Goal: Book appointment/travel/reservation

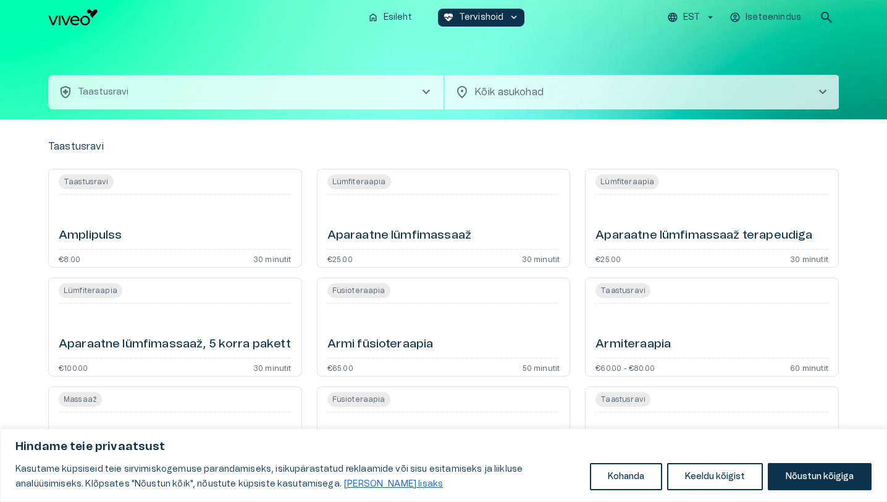
scroll to position [23, 0]
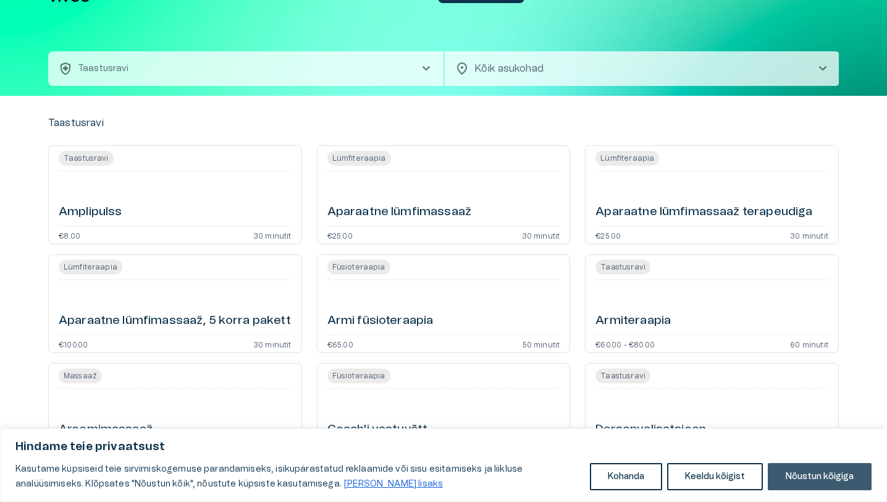
click at [803, 474] on button "Nõustun kõigiga" at bounding box center [820, 476] width 104 height 27
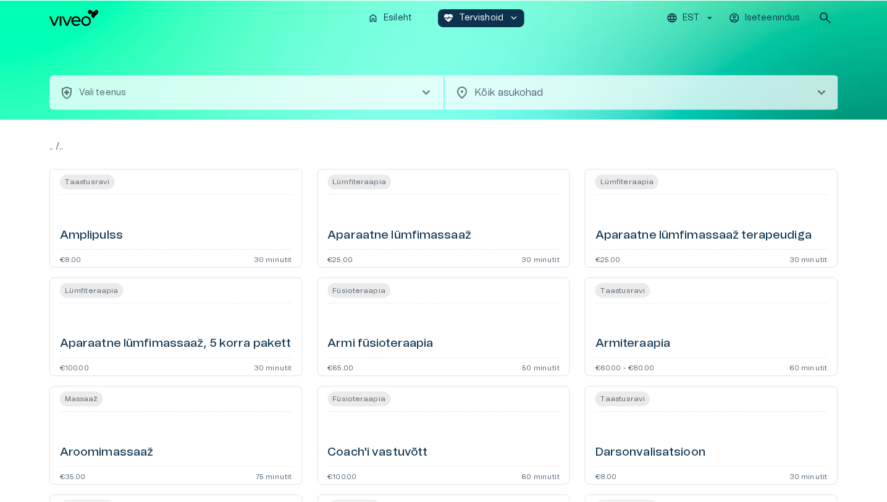
scroll to position [4, 0]
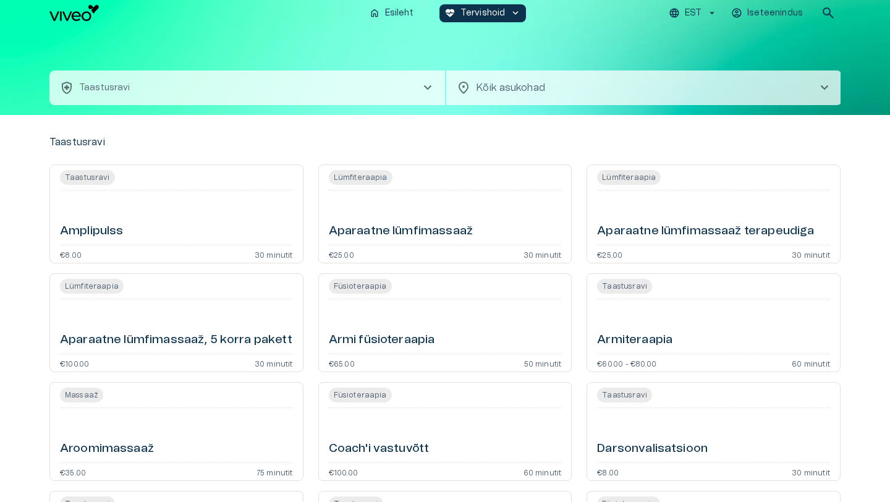
click at [560, 94] on body "Hindame teie privaatsust Kasutame küpsiseid teie sirvimiskogemuse parandamiseks…" at bounding box center [445, 247] width 890 height 502
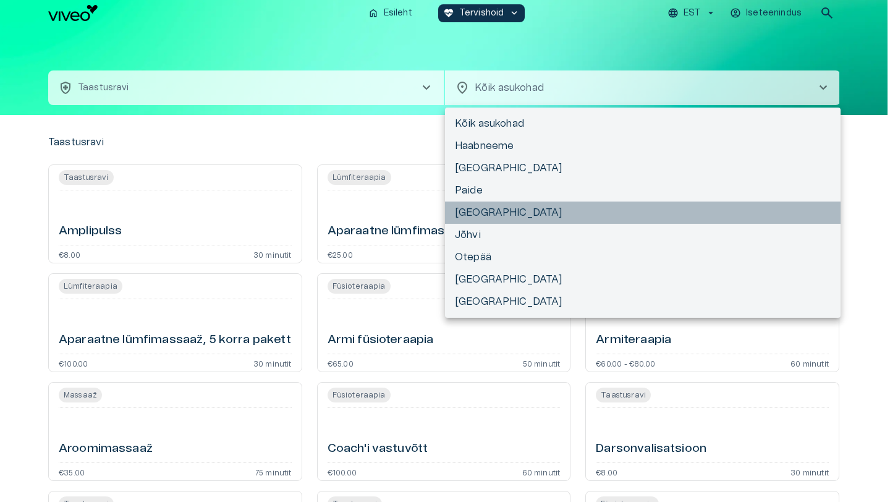
click at [515, 206] on li "[GEOGRAPHIC_DATA]" at bounding box center [642, 212] width 395 height 22
type input "**********"
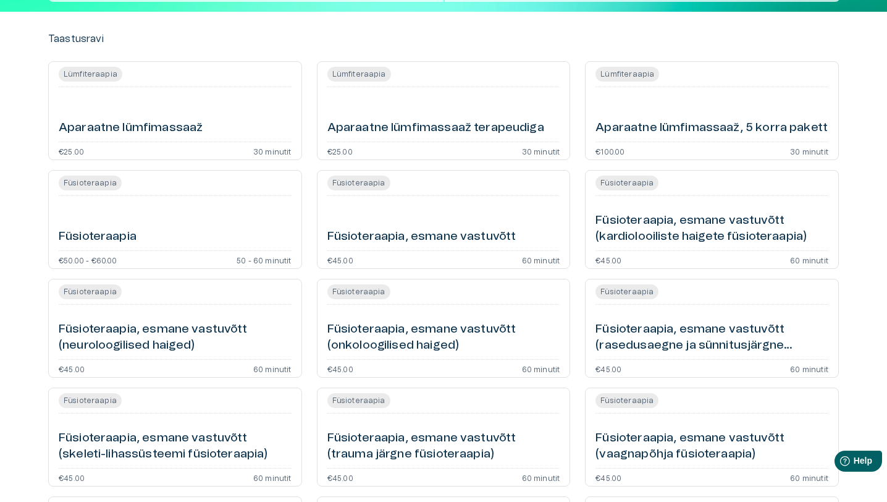
click at [191, 214] on div "Füsioteraapia" at bounding box center [175, 223] width 233 height 44
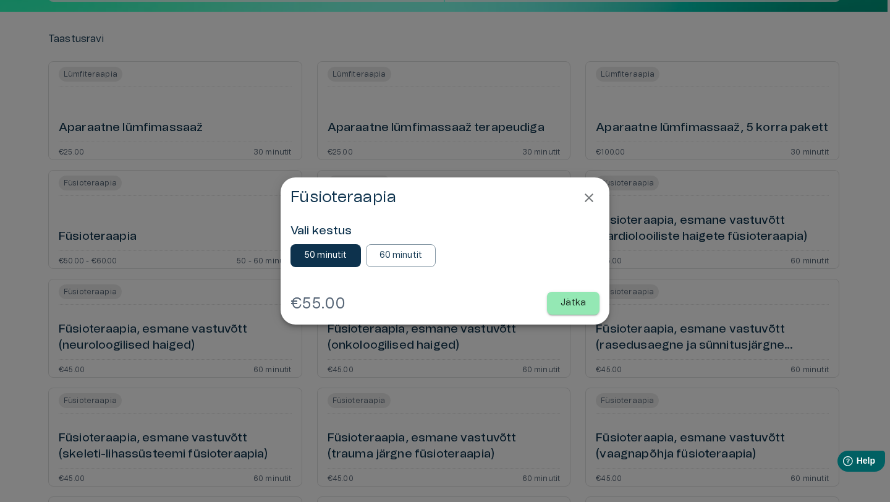
click at [568, 307] on p "Jätka" at bounding box center [572, 303] width 25 height 13
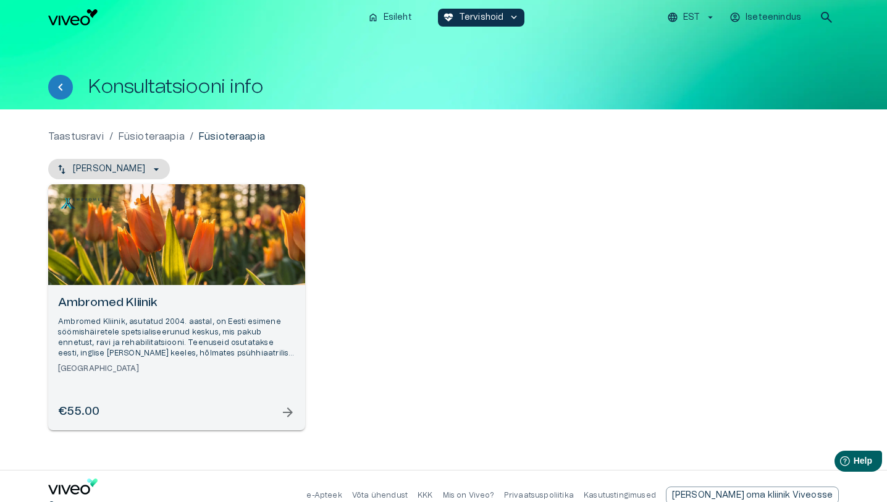
scroll to position [19, 0]
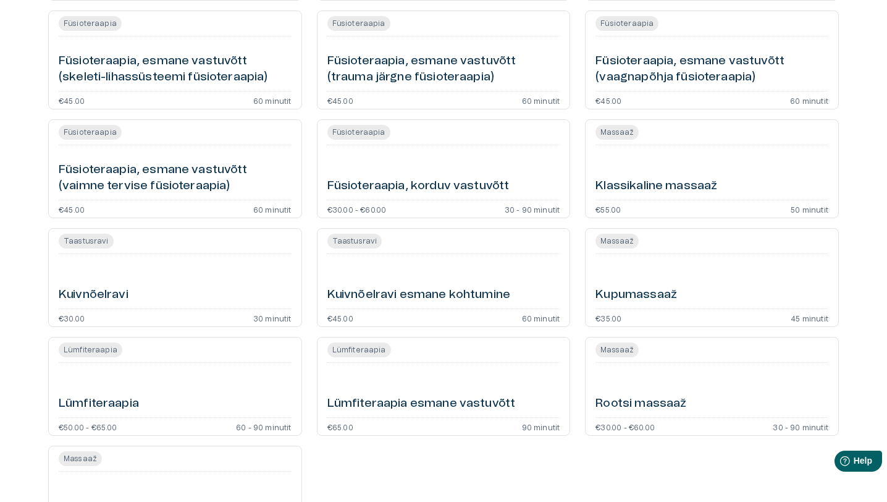
scroll to position [480, 0]
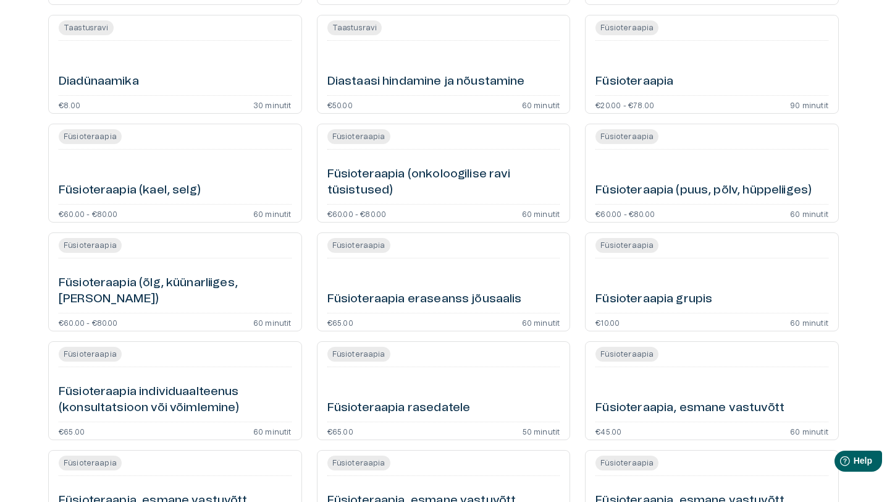
scroll to position [4, 0]
